Goal: Find specific page/section: Find specific page/section

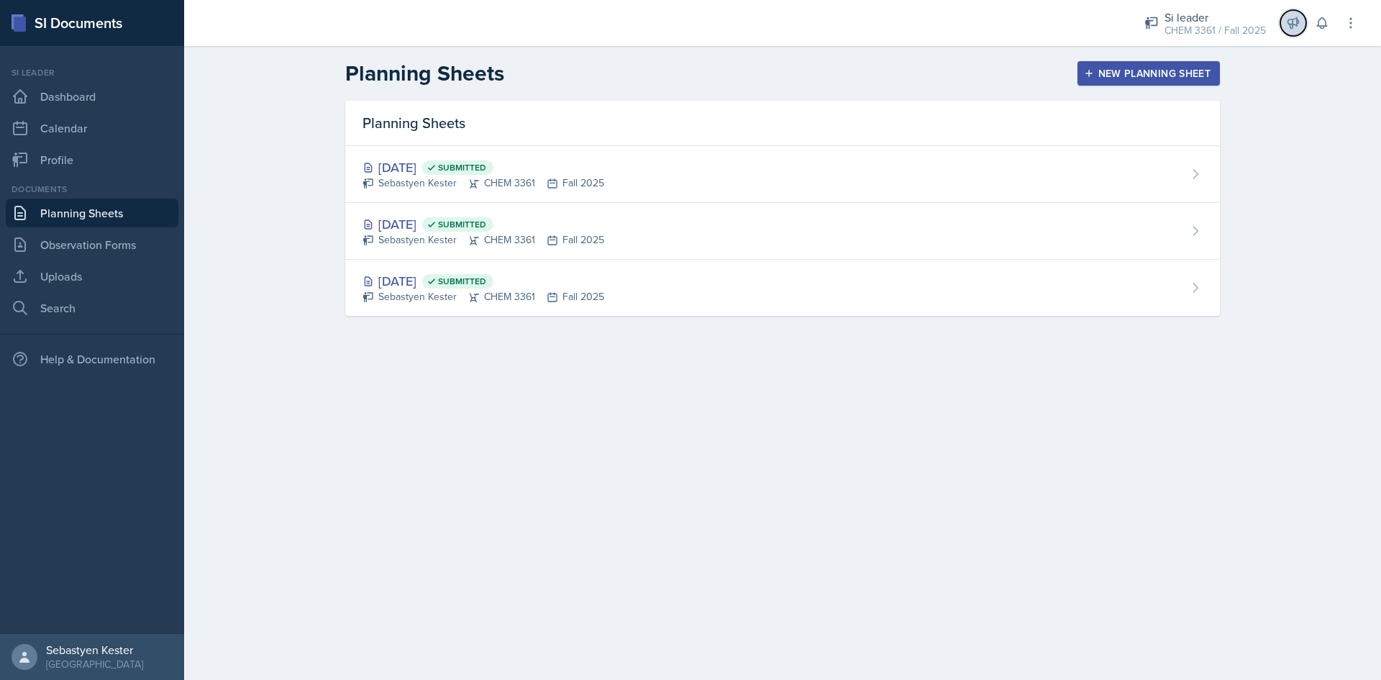
click at [1300, 22] on icon at bounding box center [1293, 23] width 14 height 14
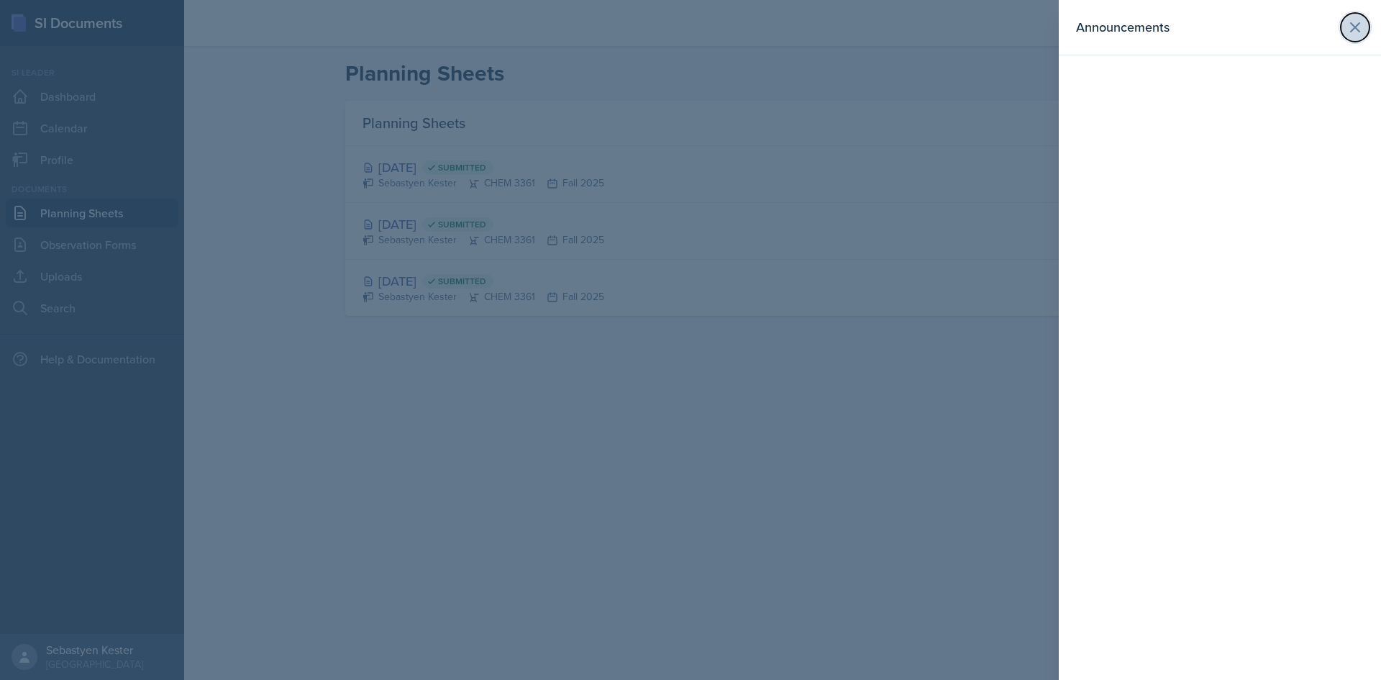
click at [1353, 29] on icon at bounding box center [1355, 27] width 9 height 9
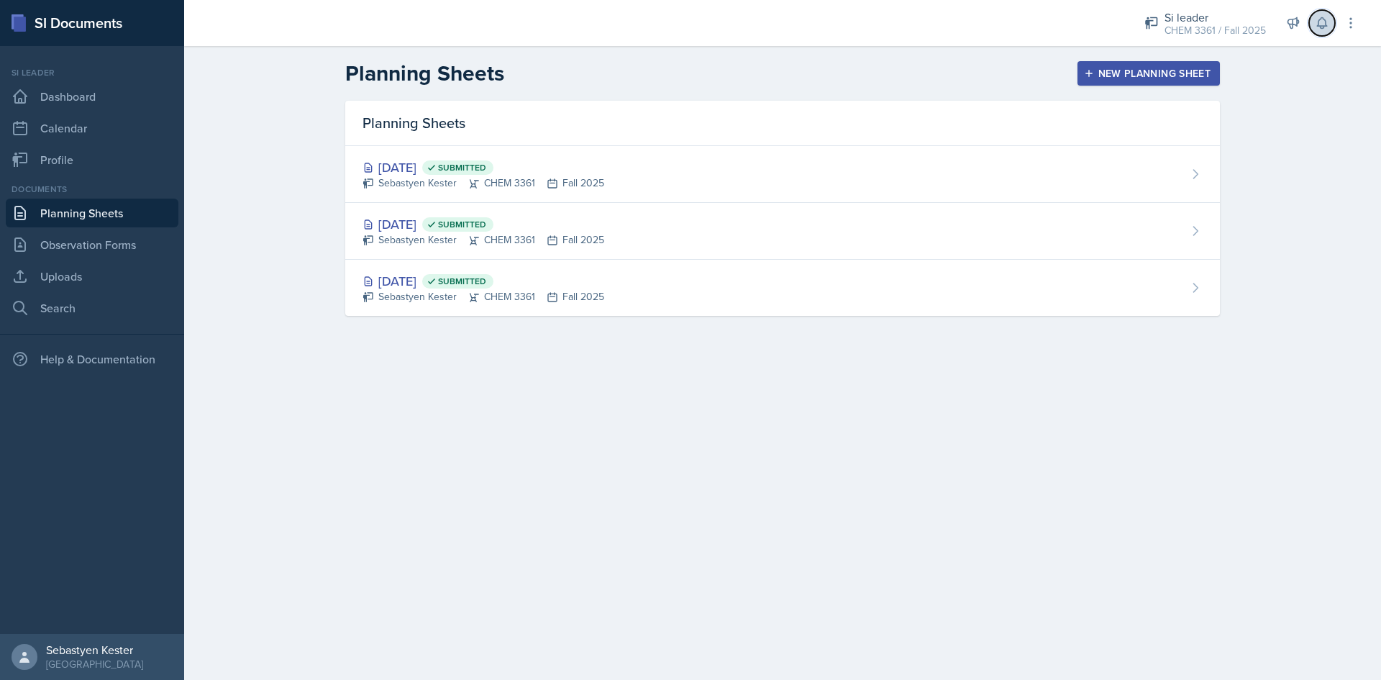
click at [1324, 24] on icon at bounding box center [1322, 23] width 14 height 14
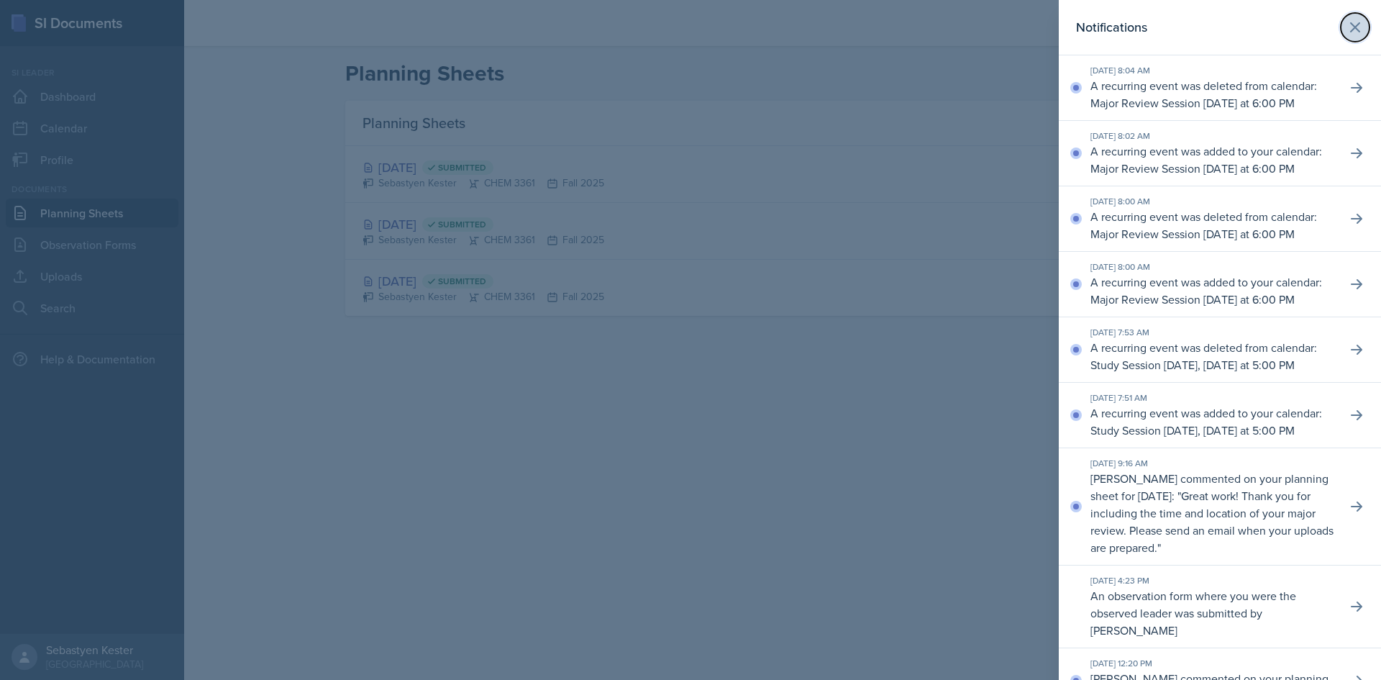
click at [1347, 25] on icon at bounding box center [1355, 27] width 17 height 17
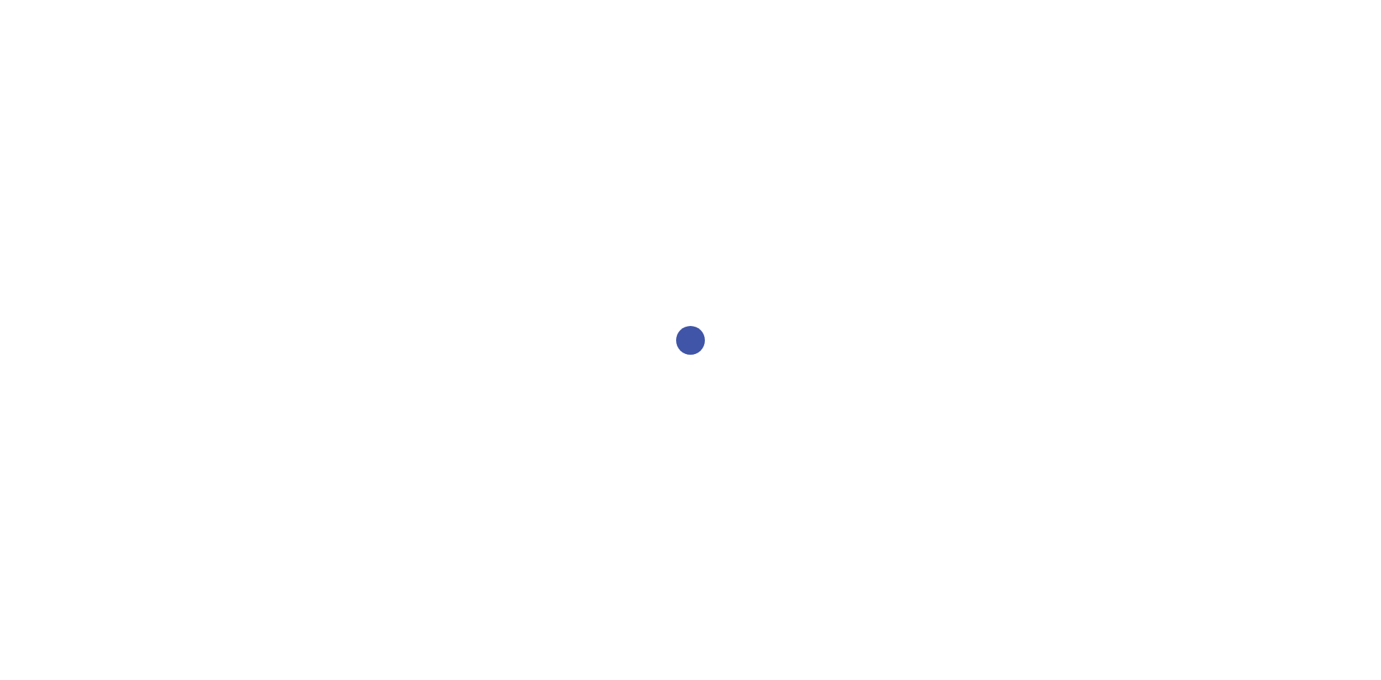
select select "2bed604d-1099-4043-b1bc-2365e8740244"
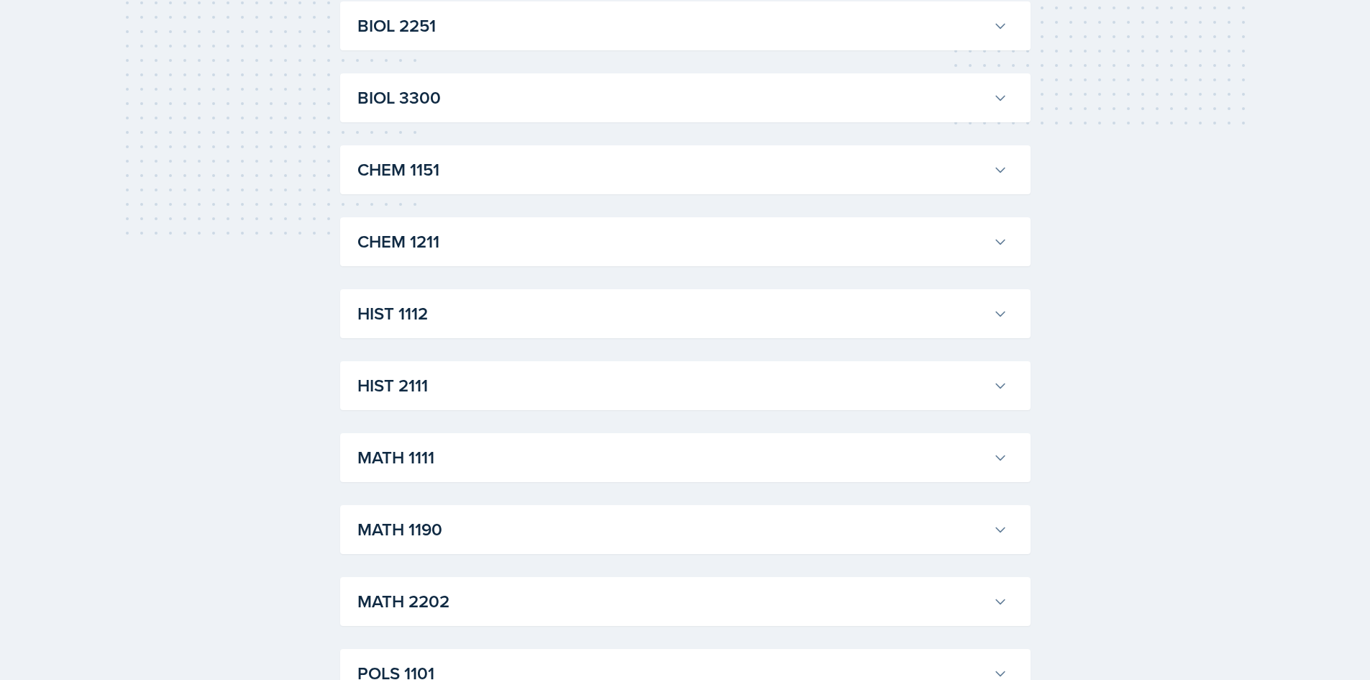
scroll to position [432, 0]
